Goal: Transaction & Acquisition: Purchase product/service

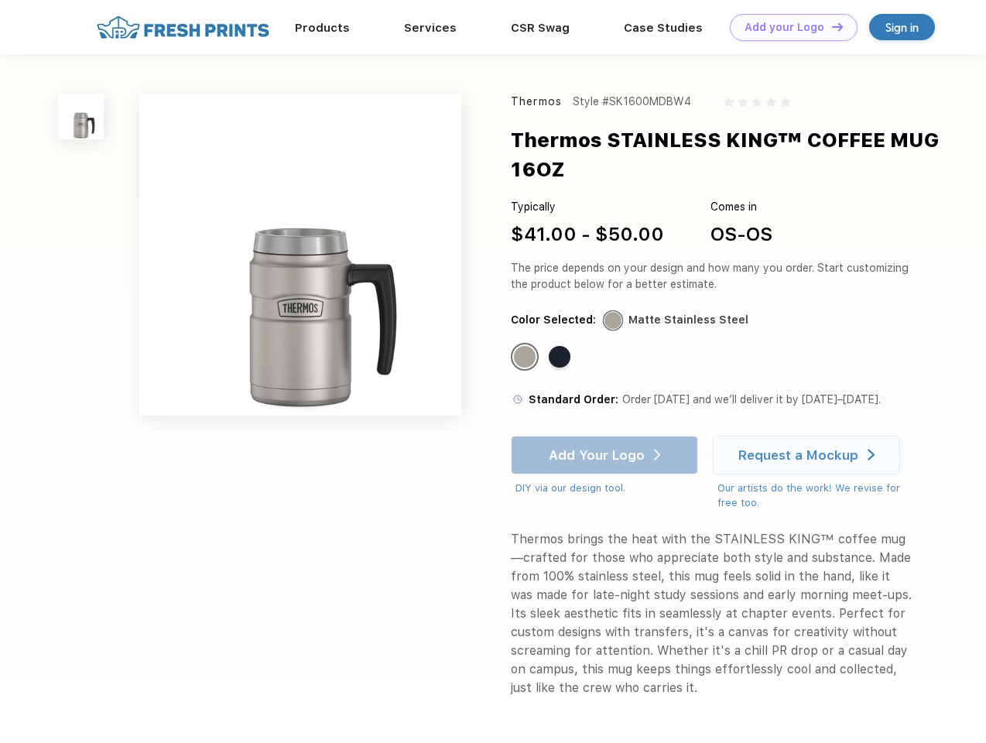
click at [788, 27] on link "Add your Logo Design Tool" at bounding box center [794, 27] width 128 height 27
click at [0, 0] on div "Design Tool" at bounding box center [0, 0] width 0 height 0
click at [830, 26] on link "Add your Logo Design Tool" at bounding box center [794, 27] width 128 height 27
click at [81, 116] on img at bounding box center [81, 117] width 46 height 46
click at [526, 357] on div "Standard Color" at bounding box center [525, 357] width 22 height 22
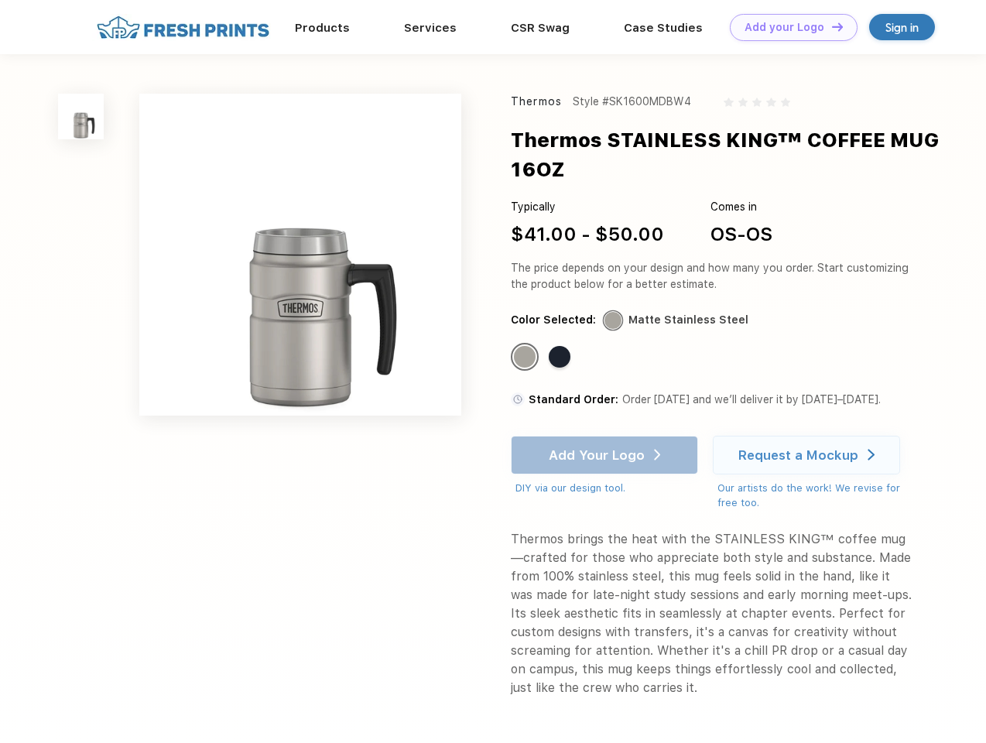
click at [561, 357] on div "Standard Color" at bounding box center [560, 357] width 22 height 22
click at [606, 455] on div "Add Your Logo DIY via our design tool. Ah shoot! This product isn't up in our d…" at bounding box center [604, 466] width 187 height 60
click at [808, 455] on div "Request a Mockup" at bounding box center [798, 454] width 120 height 15
